Goal: Task Accomplishment & Management: Use online tool/utility

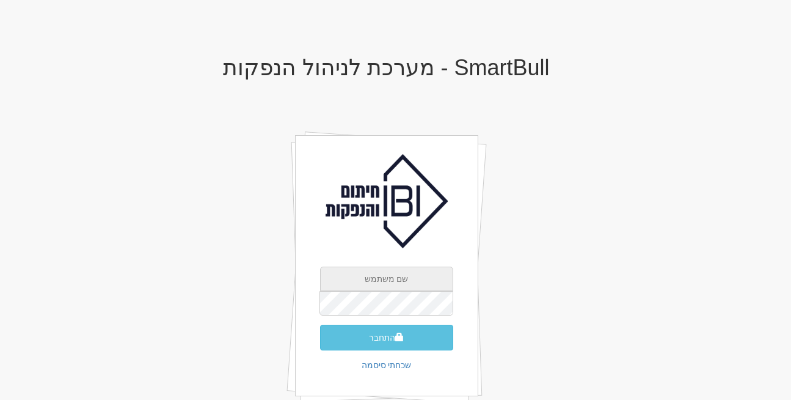
type input "[EMAIL_ADDRESS][DOMAIN_NAME]"
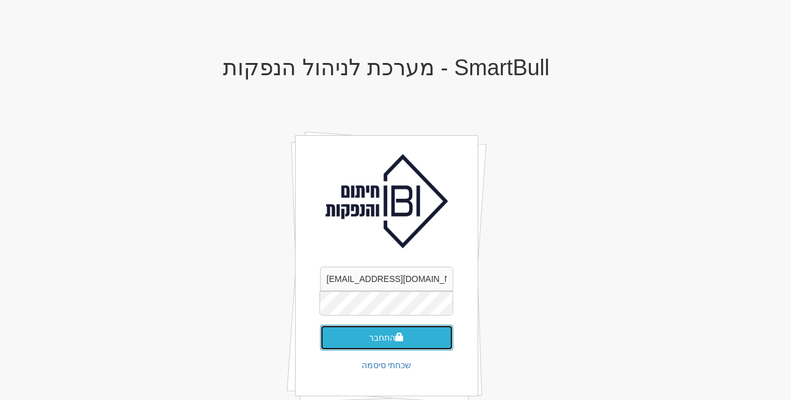
click at [378, 334] on button "התחבר" at bounding box center [386, 337] width 133 height 26
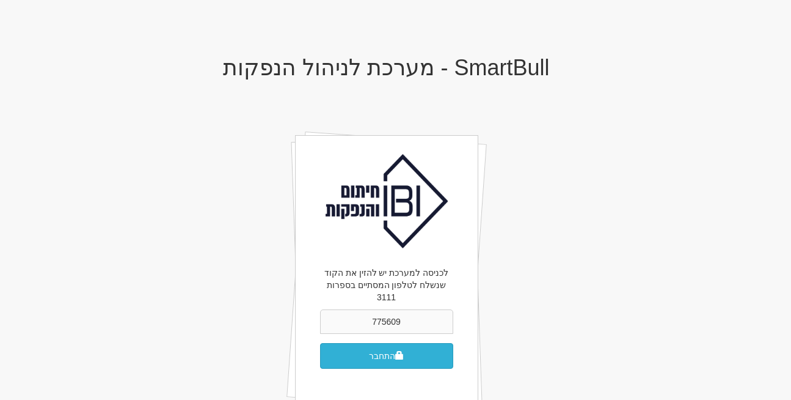
type input "775609"
click at [395, 351] on span "submit" at bounding box center [399, 355] width 9 height 9
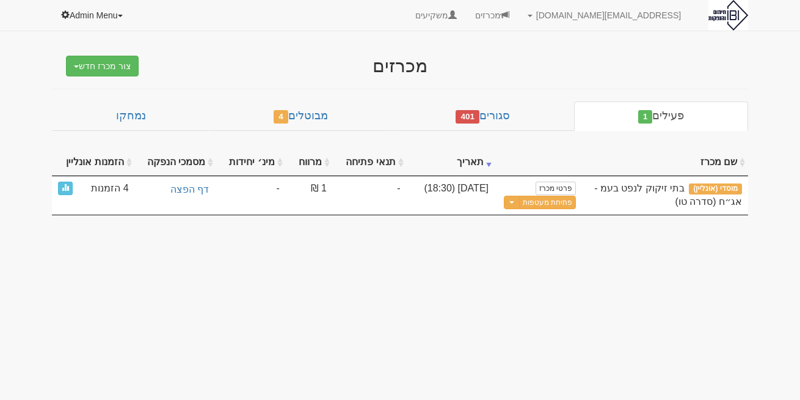
click at [89, 7] on link "Admin Menu" at bounding box center [92, 15] width 81 height 31
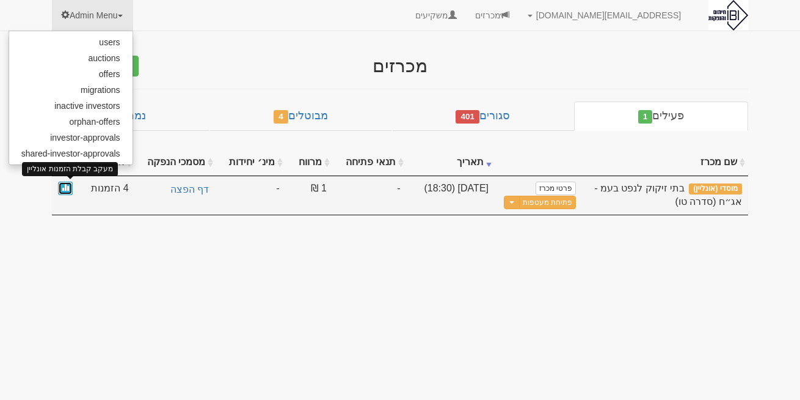
click at [64, 185] on span at bounding box center [65, 186] width 7 height 7
